Goal: Task Accomplishment & Management: Manage account settings

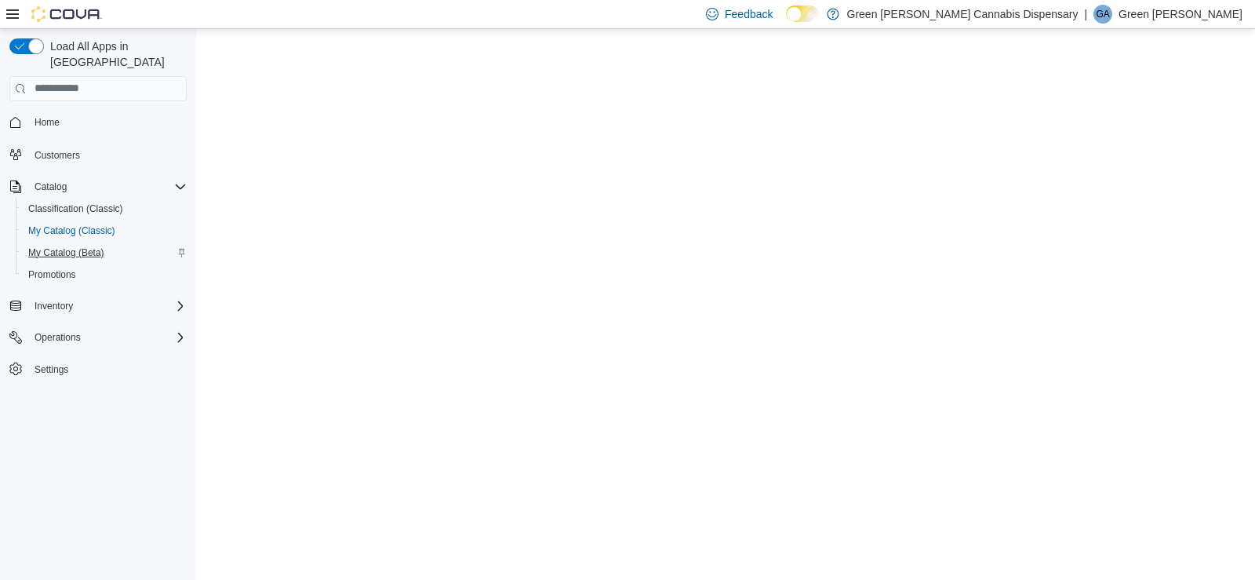
select select "**********"
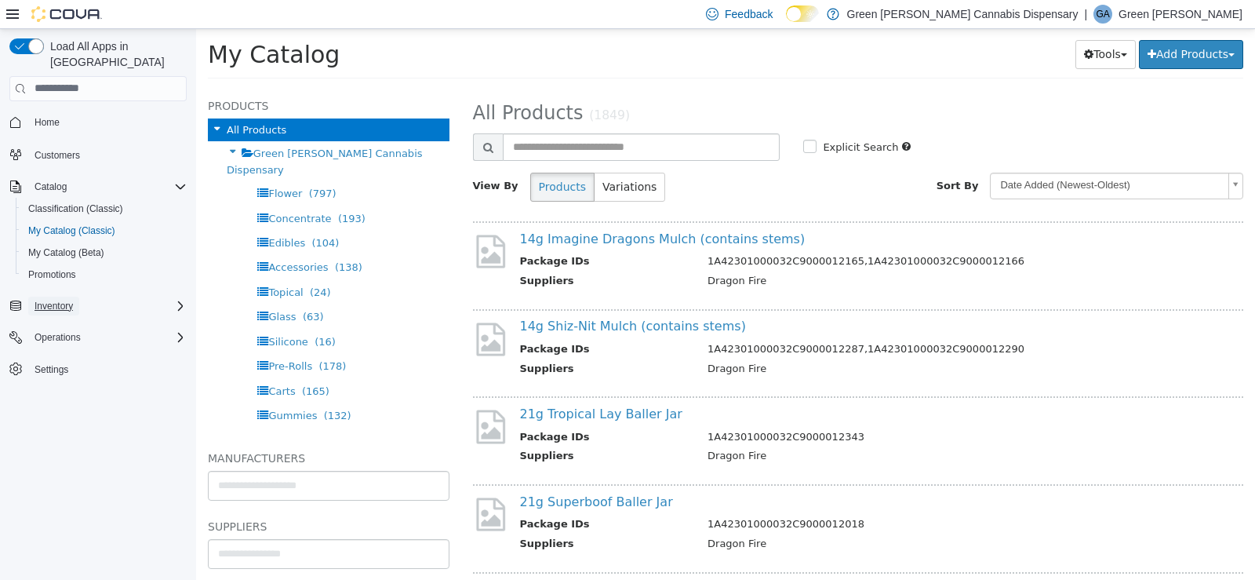
click at [66, 300] on span "Inventory" at bounding box center [54, 306] width 38 height 13
click at [74, 322] on span "Inventory Manager (Classic)" at bounding box center [87, 328] width 118 height 13
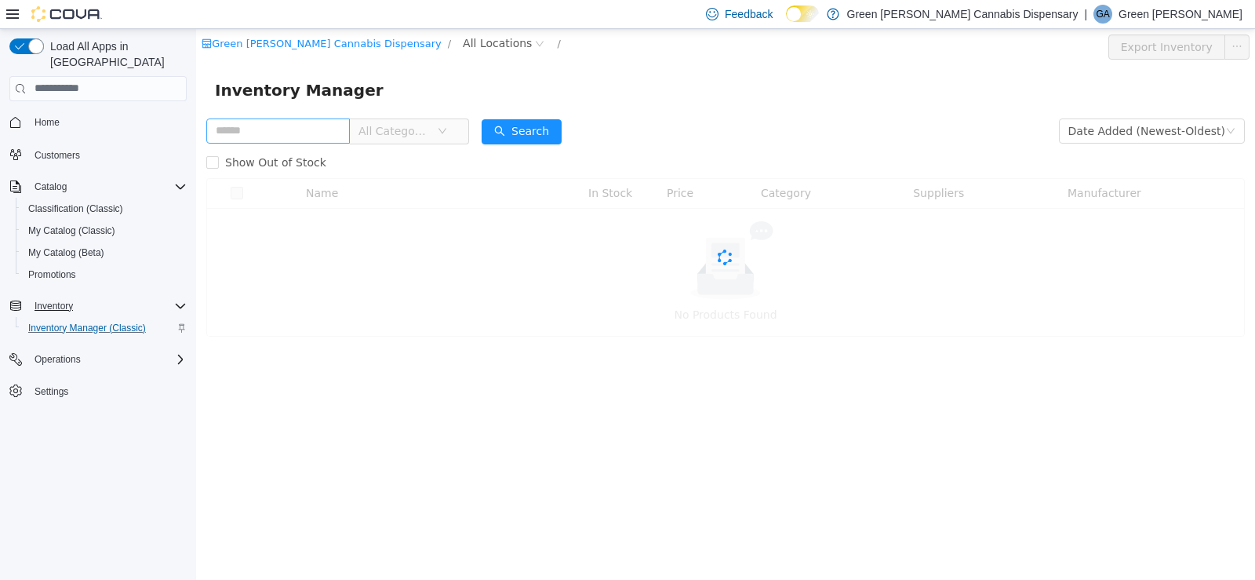
click at [252, 133] on input "text" at bounding box center [278, 130] width 144 height 25
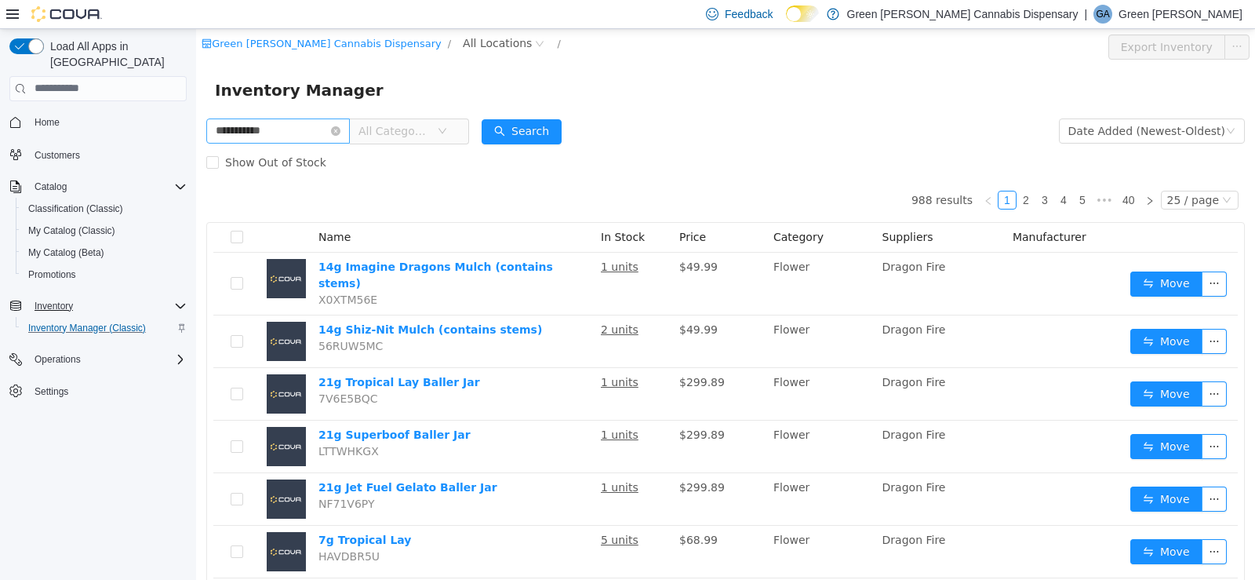
type input "**********"
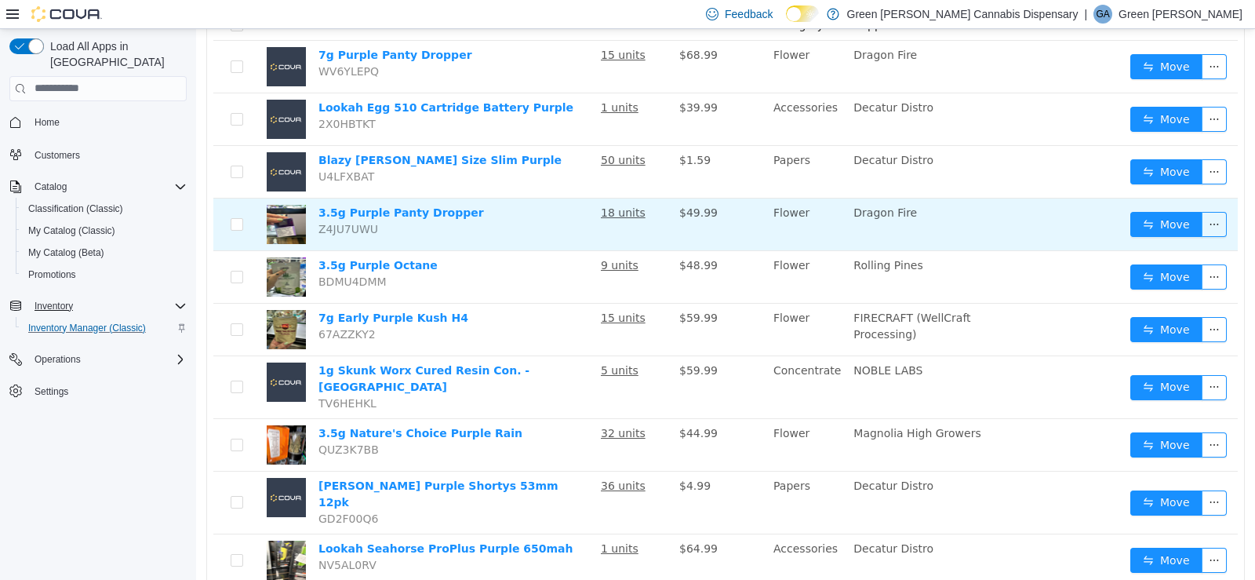
scroll to position [235, 0]
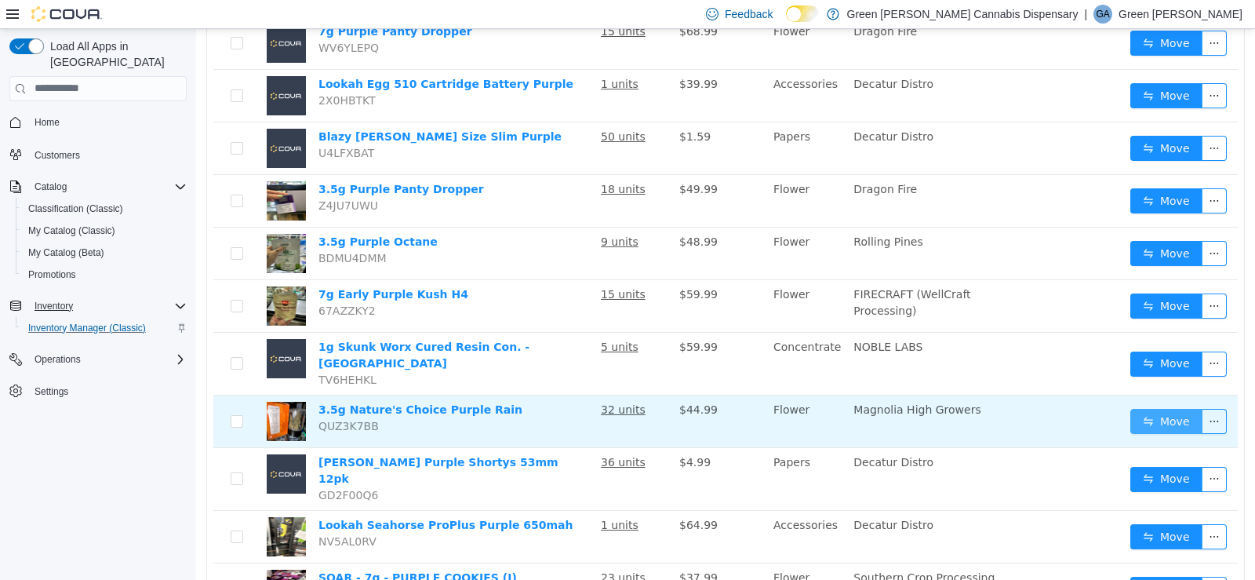
click at [1143, 412] on button "Move" at bounding box center [1166, 420] width 72 height 25
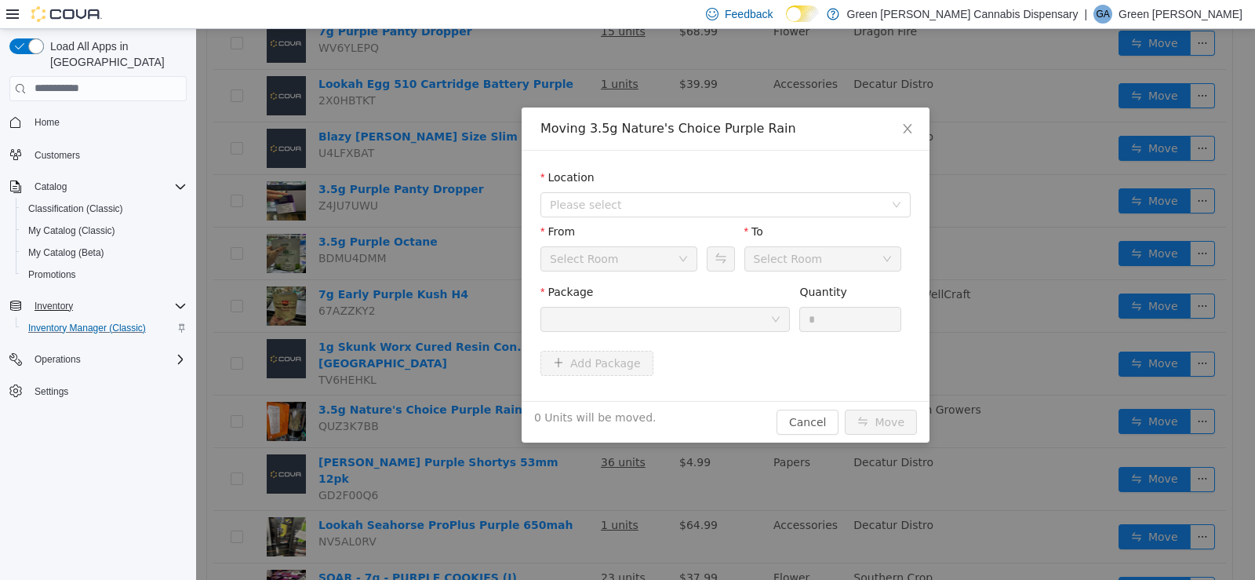
click at [664, 224] on div "From" at bounding box center [618, 234] width 157 height 23
click at [670, 202] on span "Please select" at bounding box center [717, 204] width 334 height 16
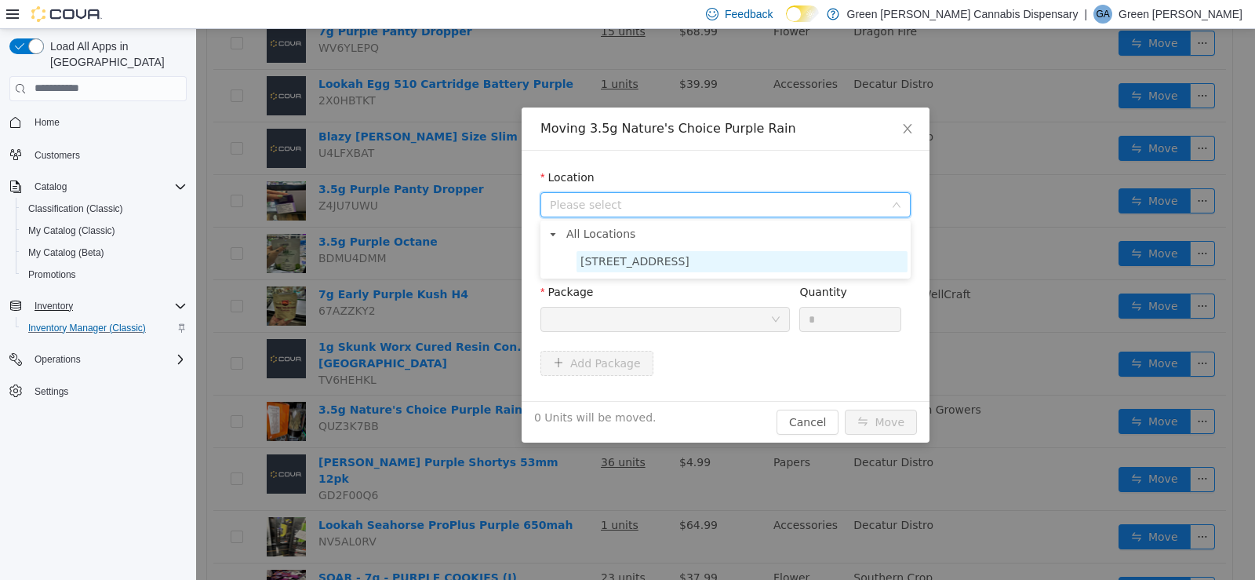
click at [636, 265] on span "[STREET_ADDRESS]" at bounding box center [634, 260] width 109 height 13
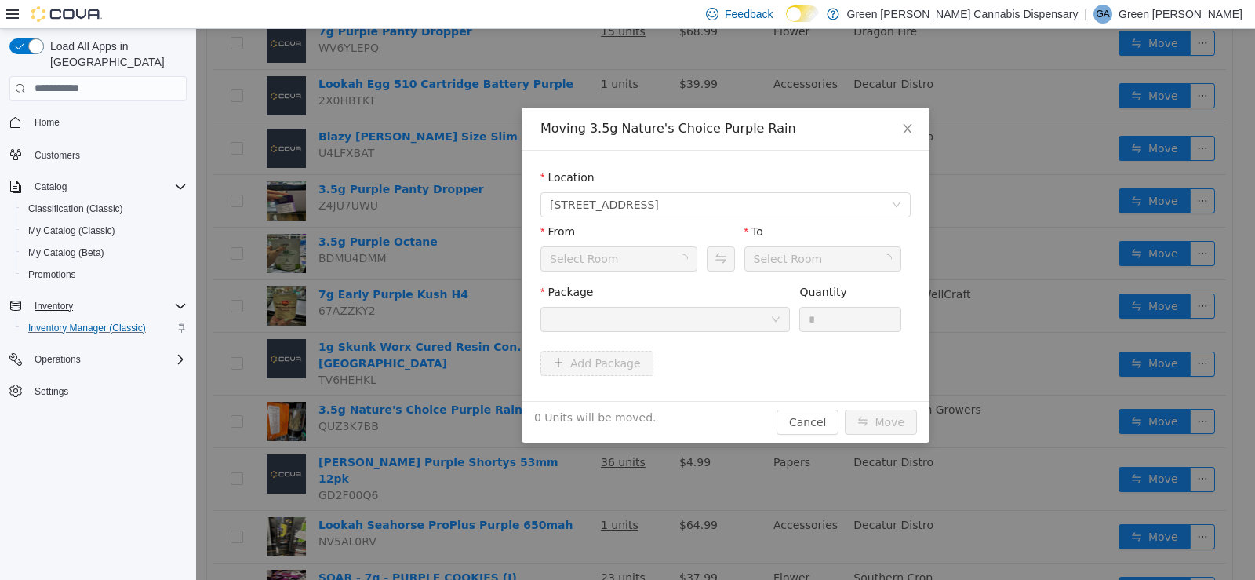
click at [631, 264] on div "Select Room" at bounding box center [614, 258] width 128 height 24
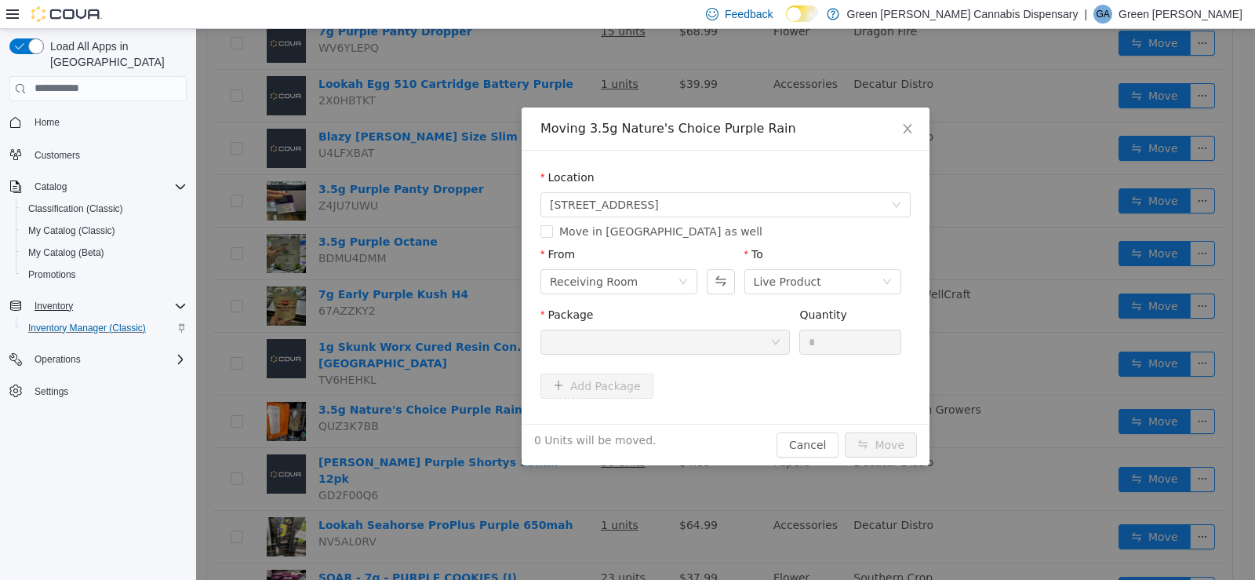
click at [645, 265] on div "From" at bounding box center [618, 256] width 157 height 23
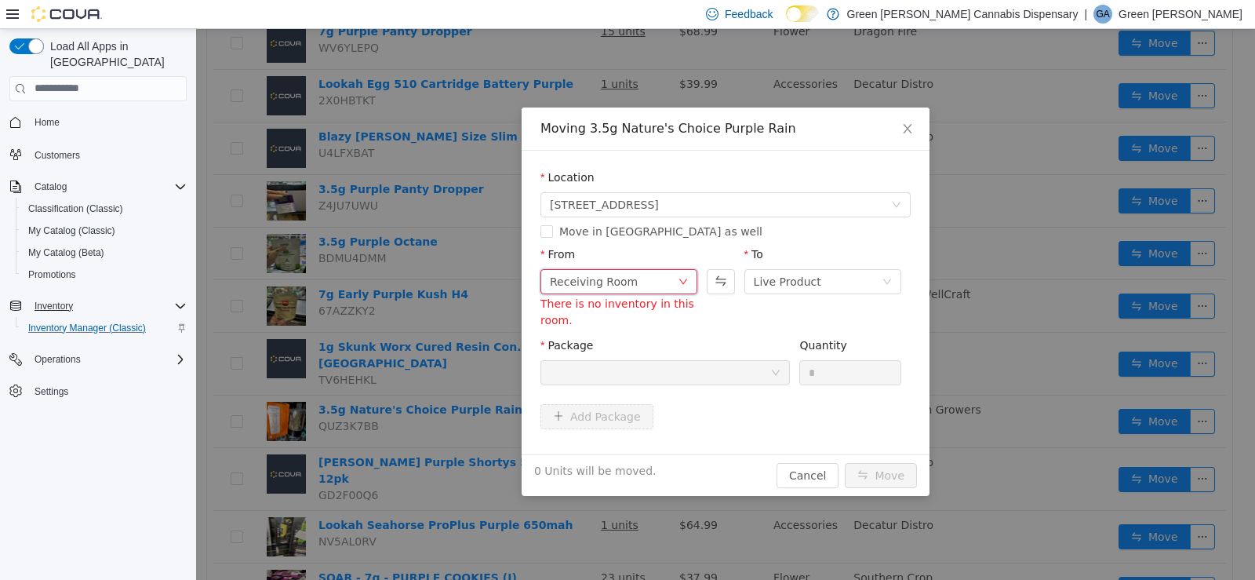
click at [642, 279] on div "Receiving Room" at bounding box center [614, 281] width 128 height 24
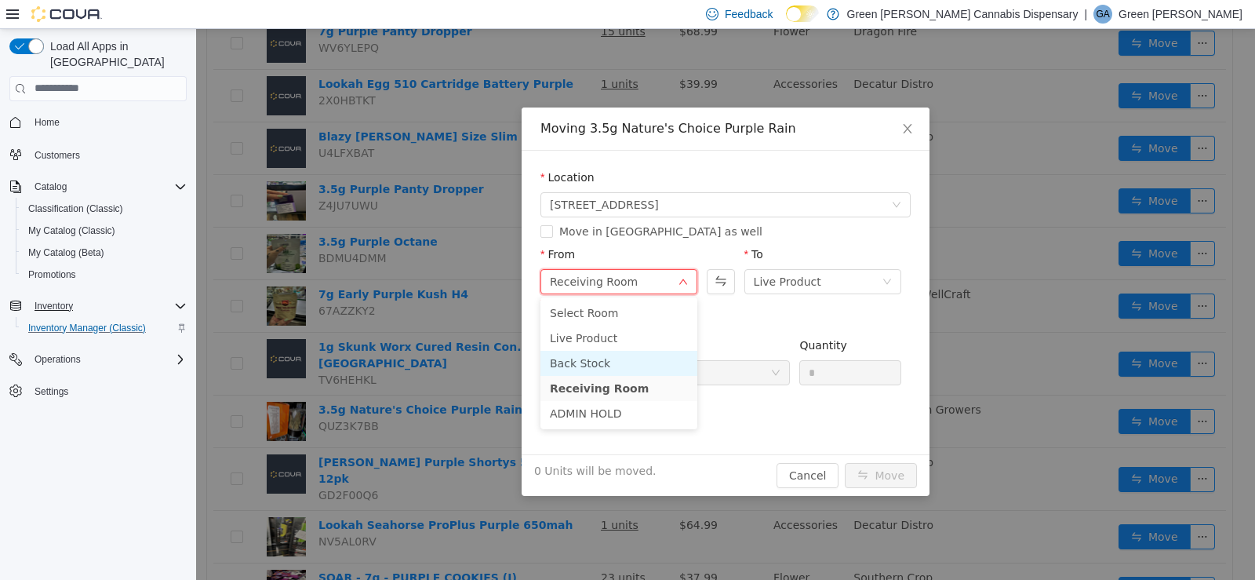
click at [633, 352] on li "Back Stock" at bounding box center [618, 362] width 157 height 25
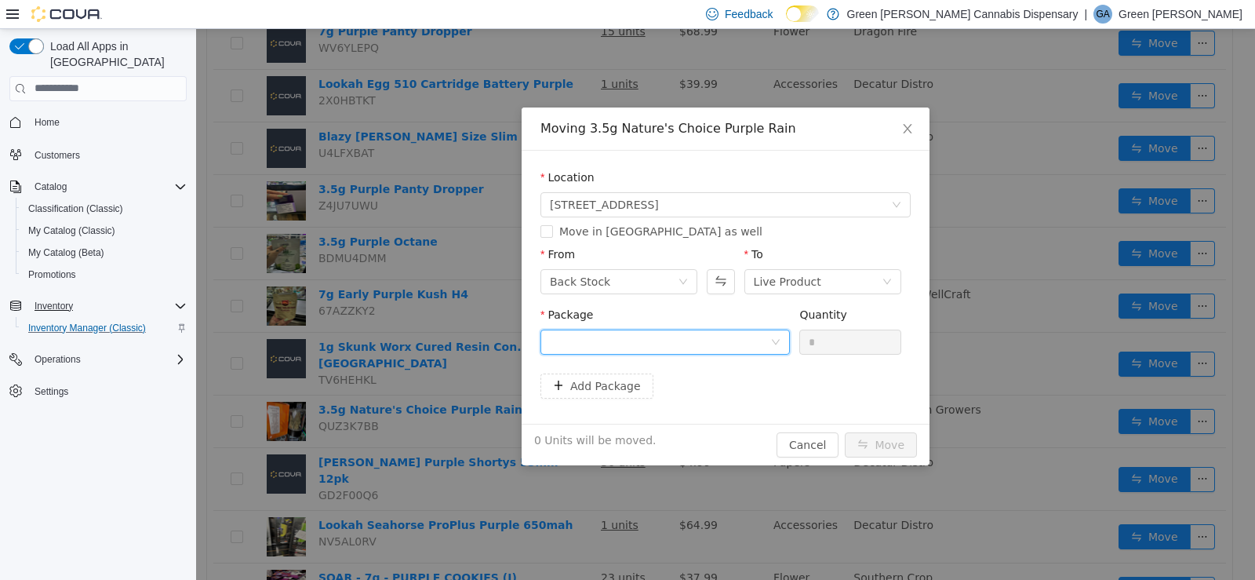
click at [638, 350] on div at bounding box center [660, 341] width 220 height 24
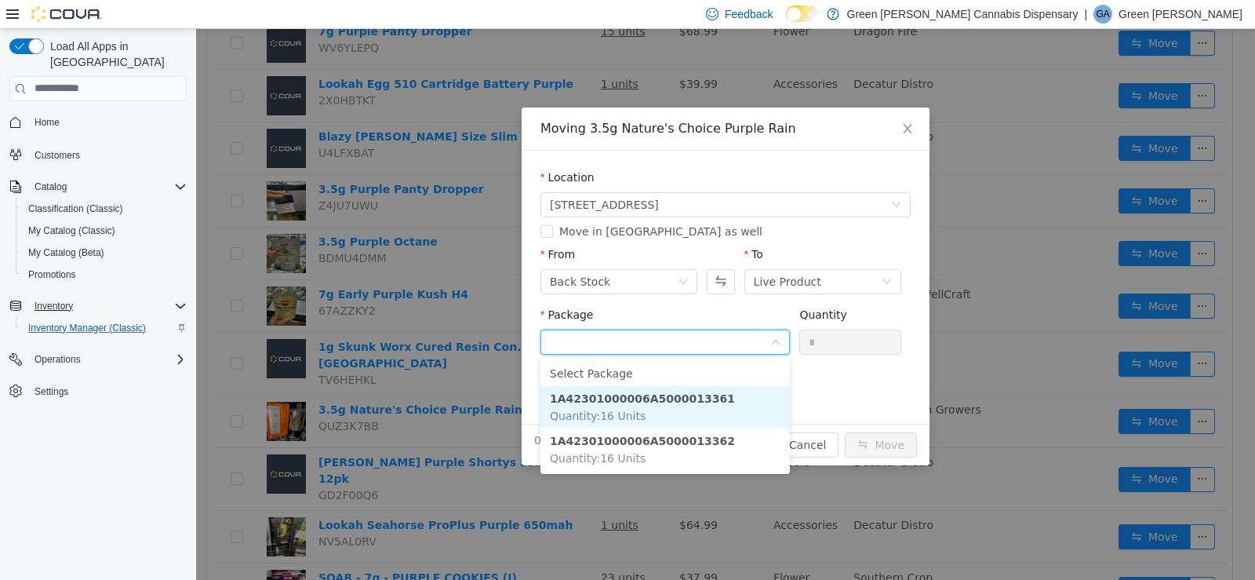
click at [666, 387] on li "1A42301000006A5000013361 Quantity : 16 Units" at bounding box center [664, 406] width 249 height 42
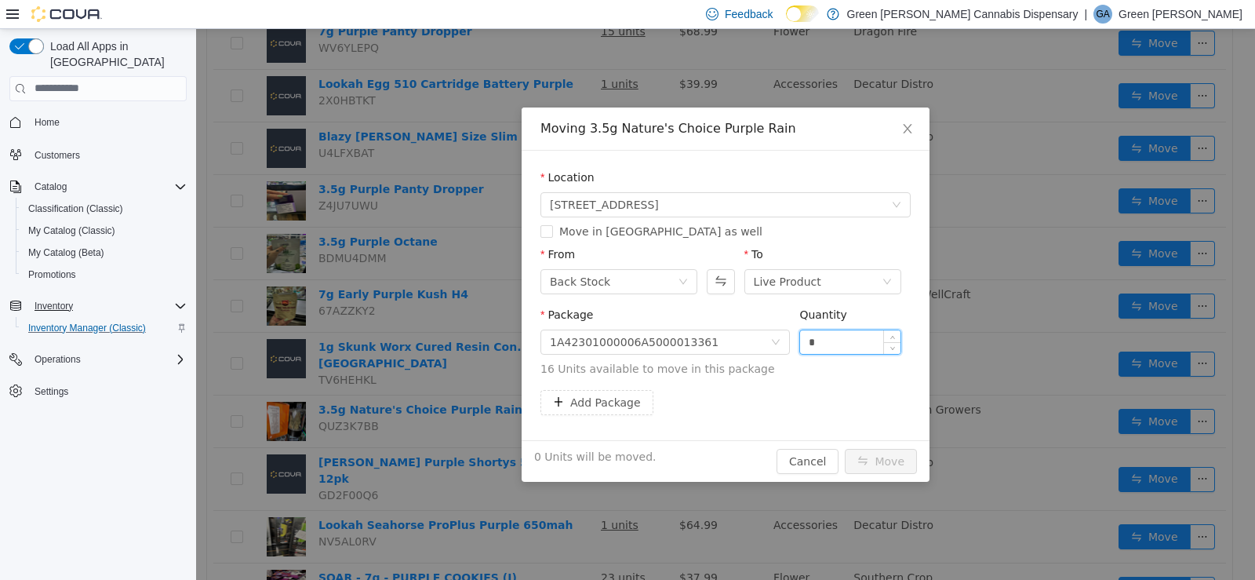
click at [832, 344] on input "*" at bounding box center [850, 341] width 100 height 24
type input "**"
click at [869, 421] on div "Moving 3.5g Nature's Choice Purple Rain Location [STREET_ADDRESS] Move in [GEOG…" at bounding box center [725, 294] width 408 height 374
click at [884, 448] on button "Move" at bounding box center [881, 460] width 72 height 25
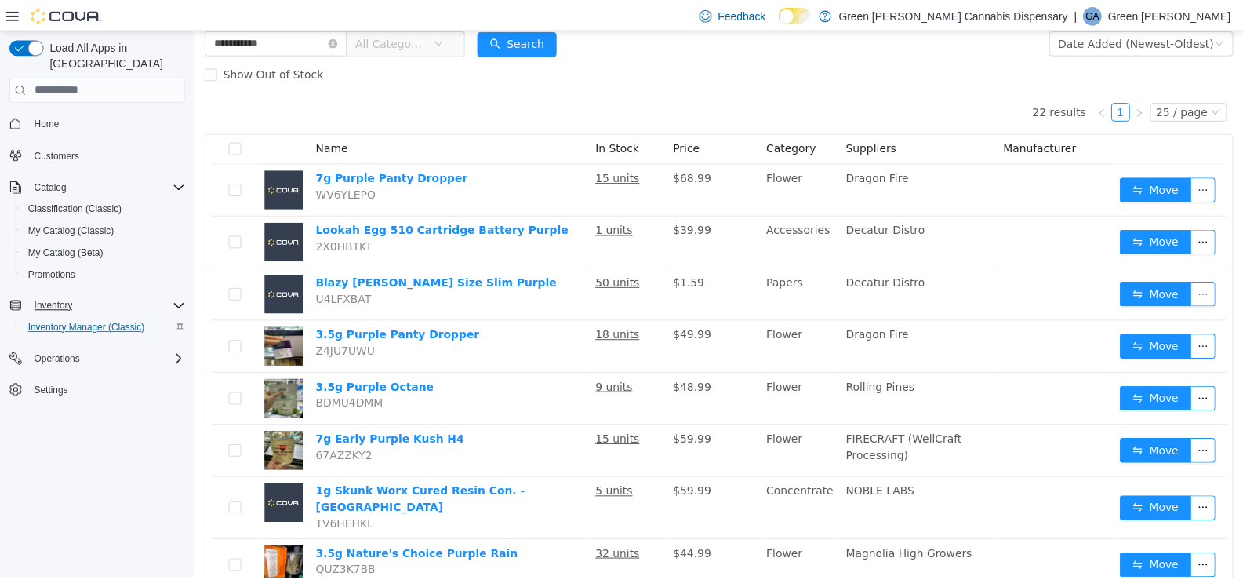
scroll to position [0, 0]
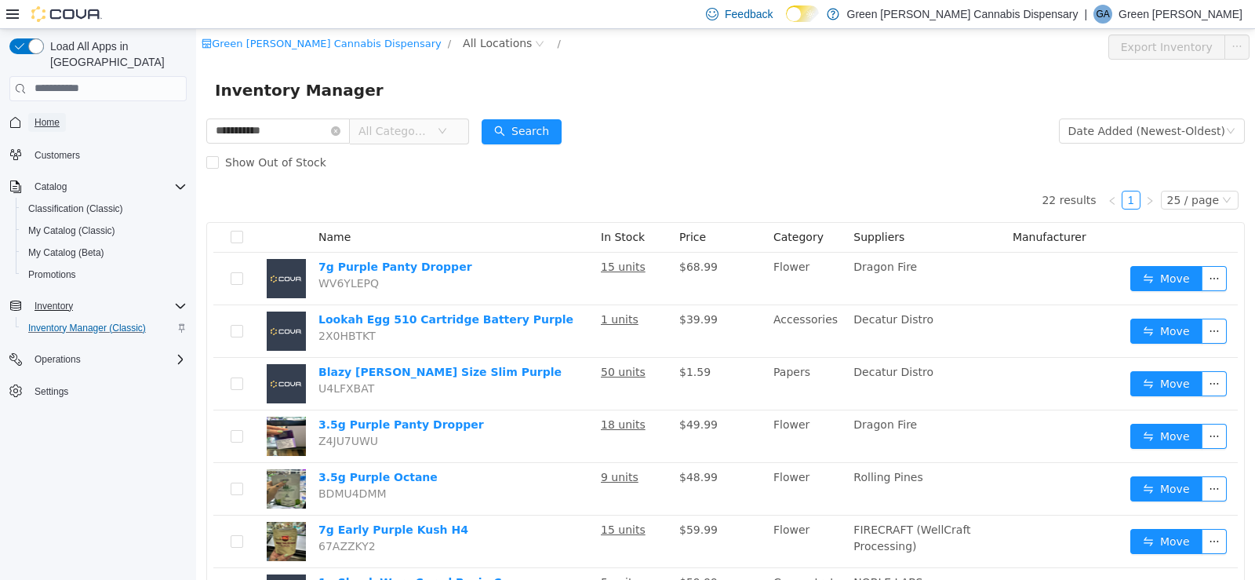
click at [41, 116] on span "Home" at bounding box center [47, 122] width 25 height 13
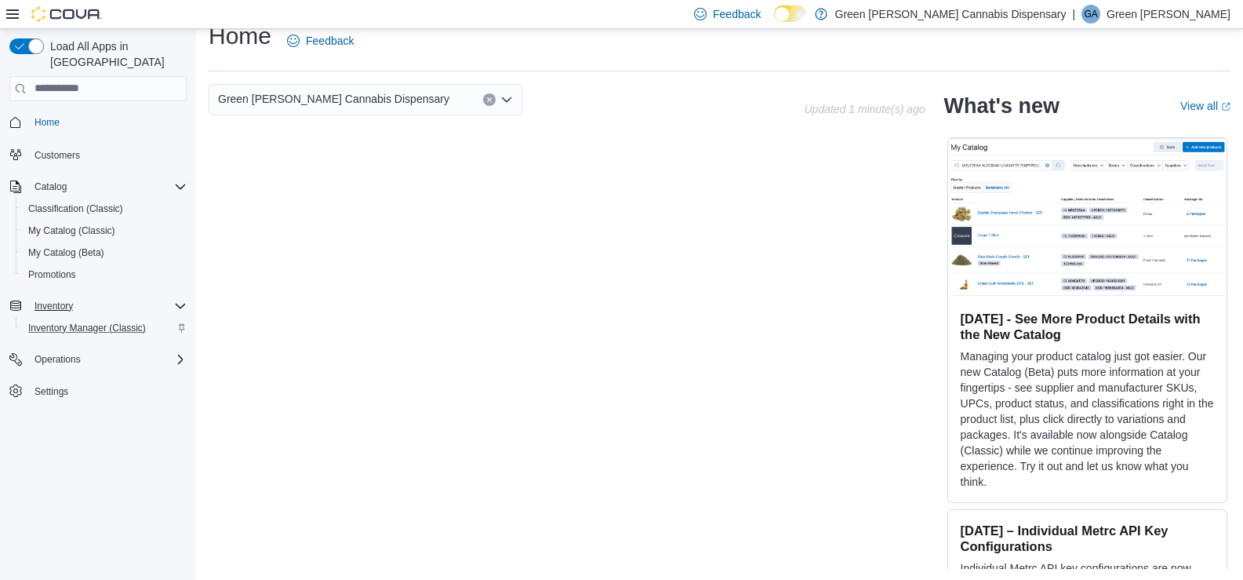
scroll to position [23, 0]
